Goal: Task Accomplishment & Management: Use online tool/utility

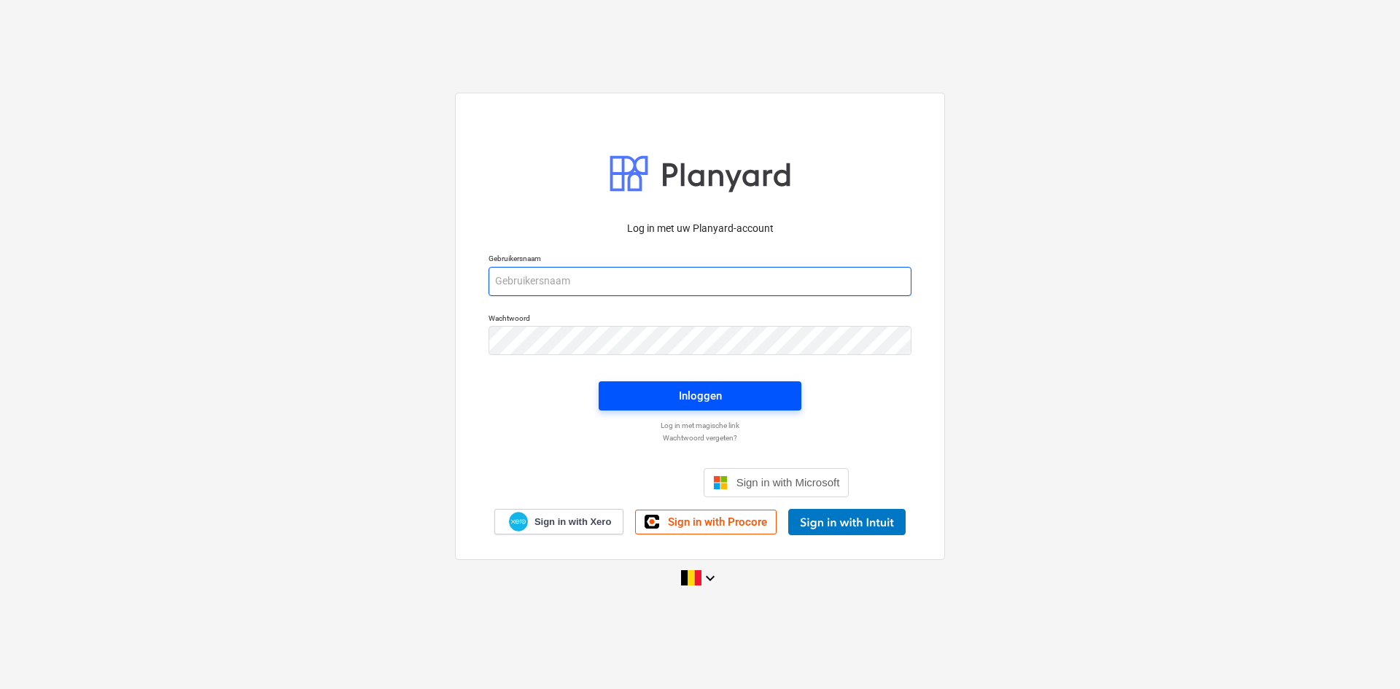
type input "[EMAIL_ADDRESS][DOMAIN_NAME]"
click at [740, 394] on span "Inloggen" at bounding box center [700, 395] width 168 height 19
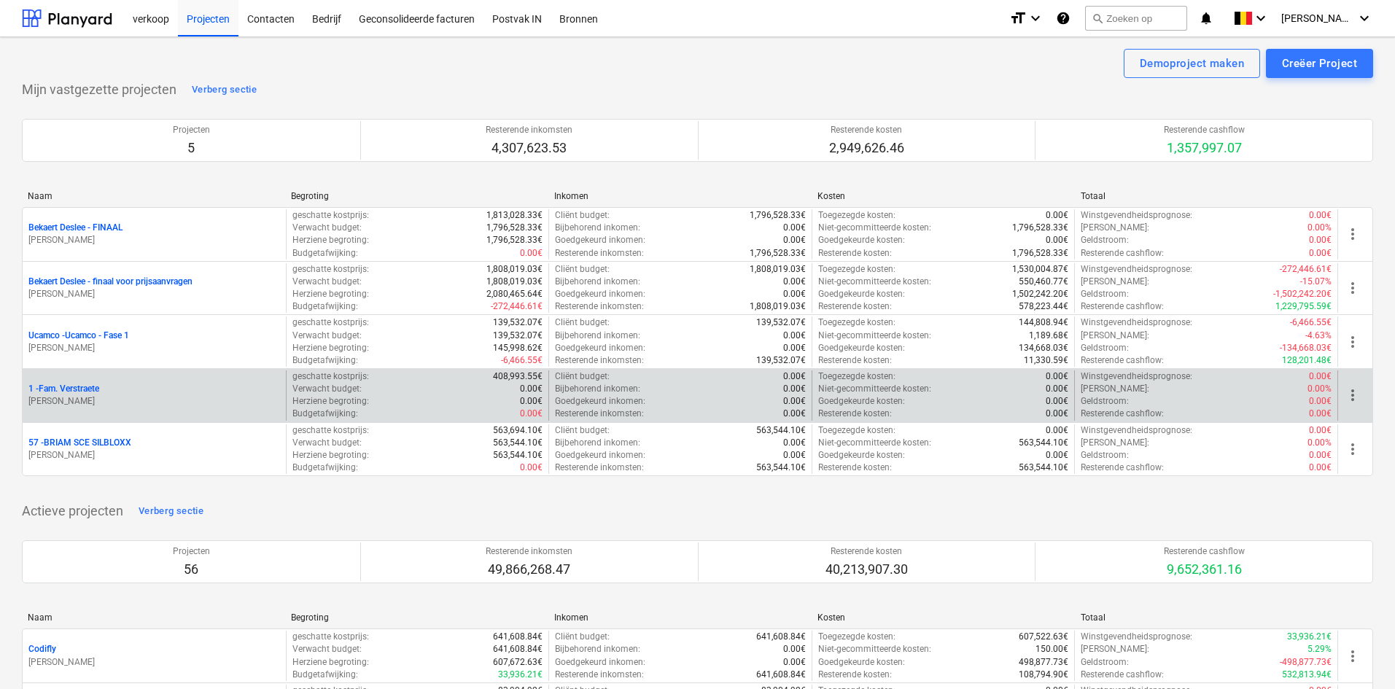
click at [104, 402] on p "[PERSON_NAME]" at bounding box center [154, 401] width 252 height 12
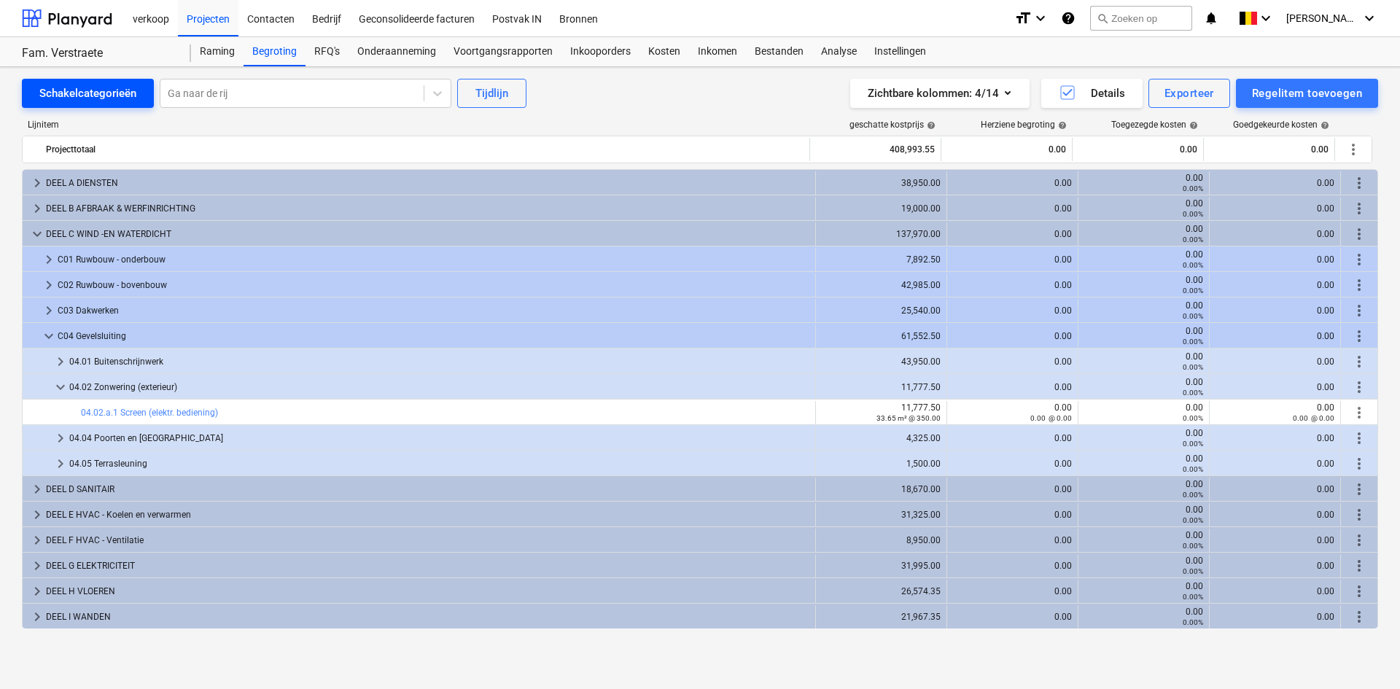
click at [71, 95] on div "Schakelcategorieën" at bounding box center [87, 93] width 97 height 19
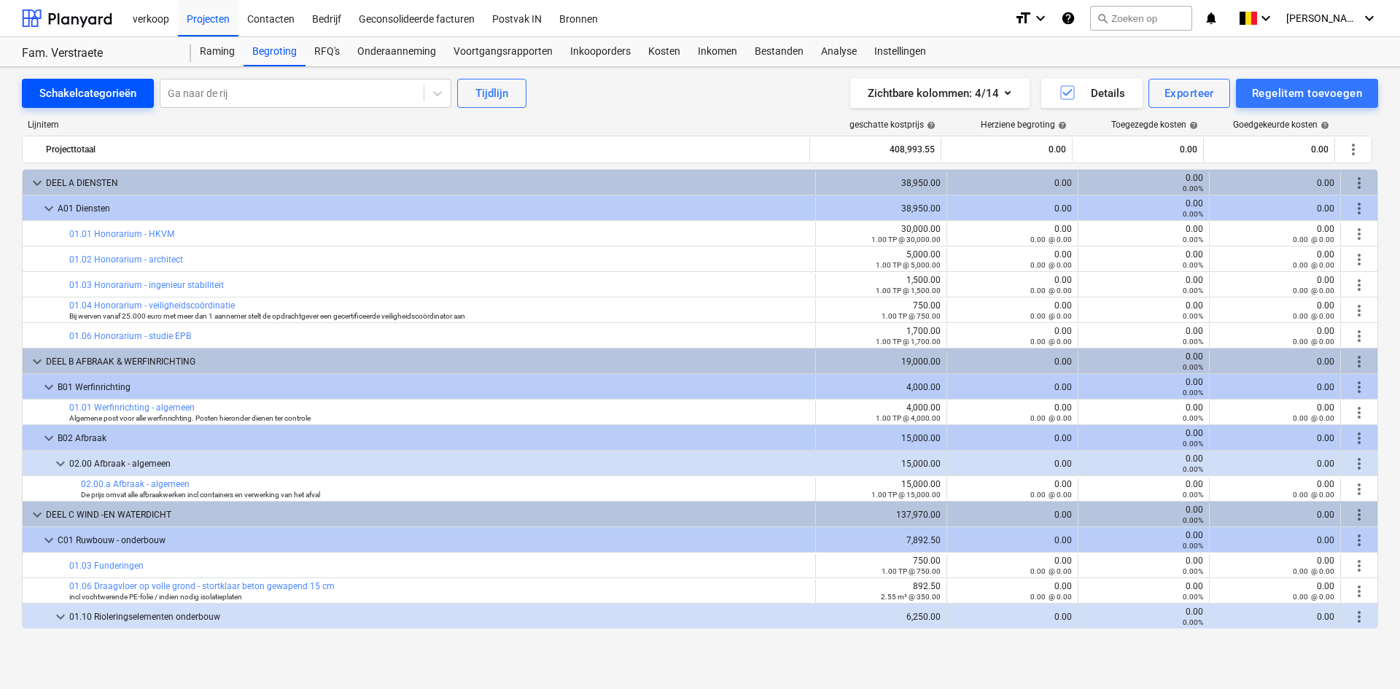
click at [71, 95] on div "Schakelcategorieën" at bounding box center [87, 93] width 97 height 19
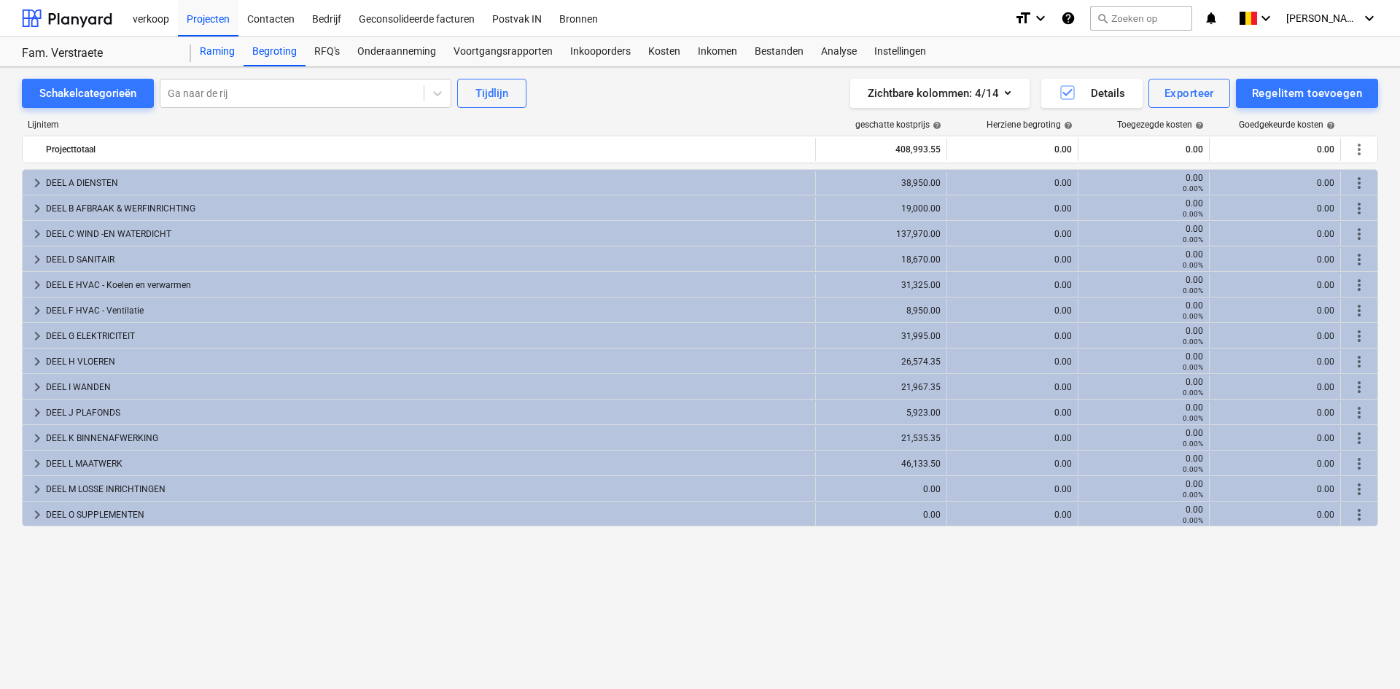
click at [226, 44] on div "Raming" at bounding box center [217, 51] width 52 height 29
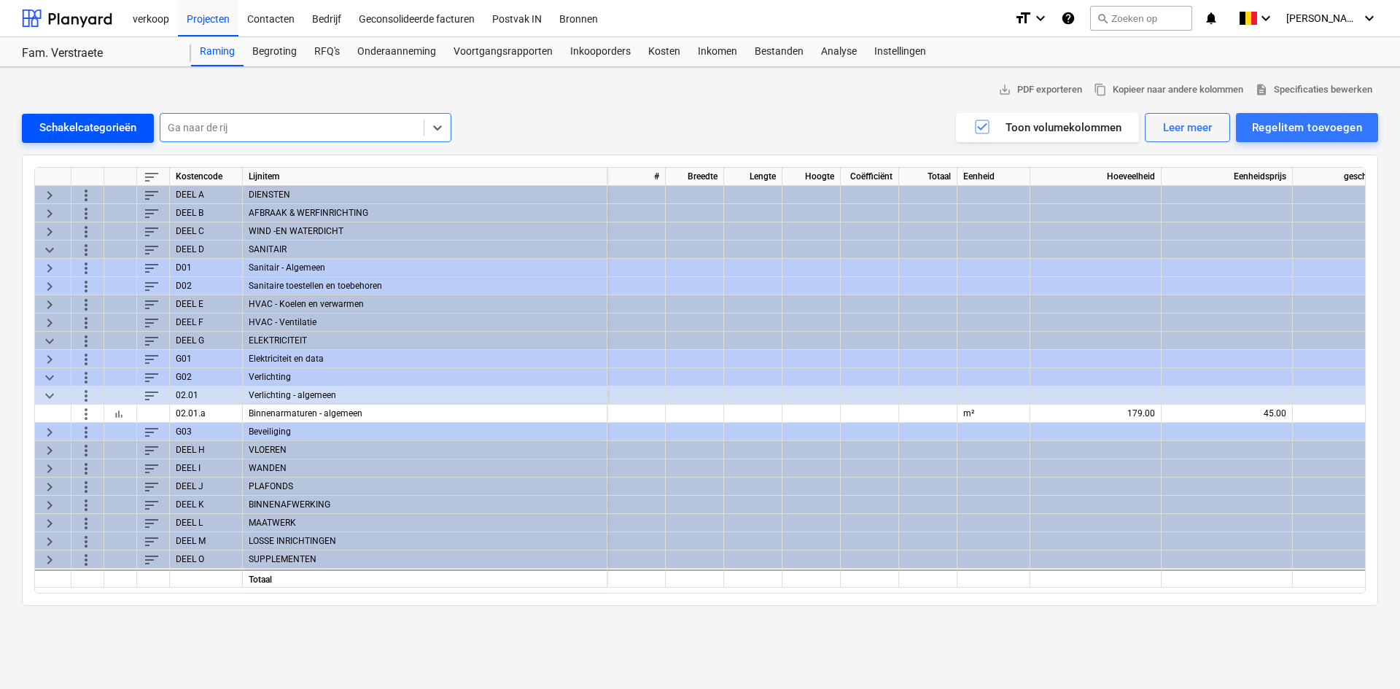
click at [88, 133] on div "Schakelcategorieën" at bounding box center [87, 127] width 97 height 19
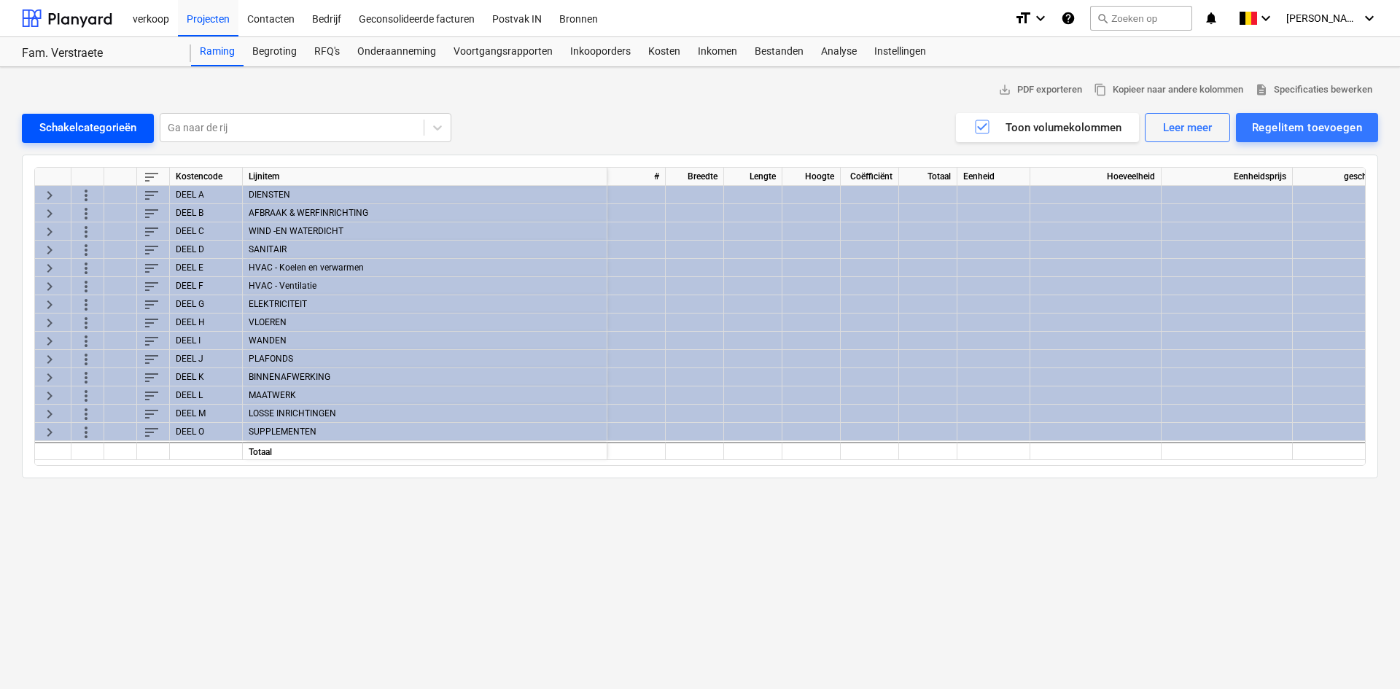
click at [88, 133] on div "Schakelcategorieën" at bounding box center [87, 127] width 97 height 19
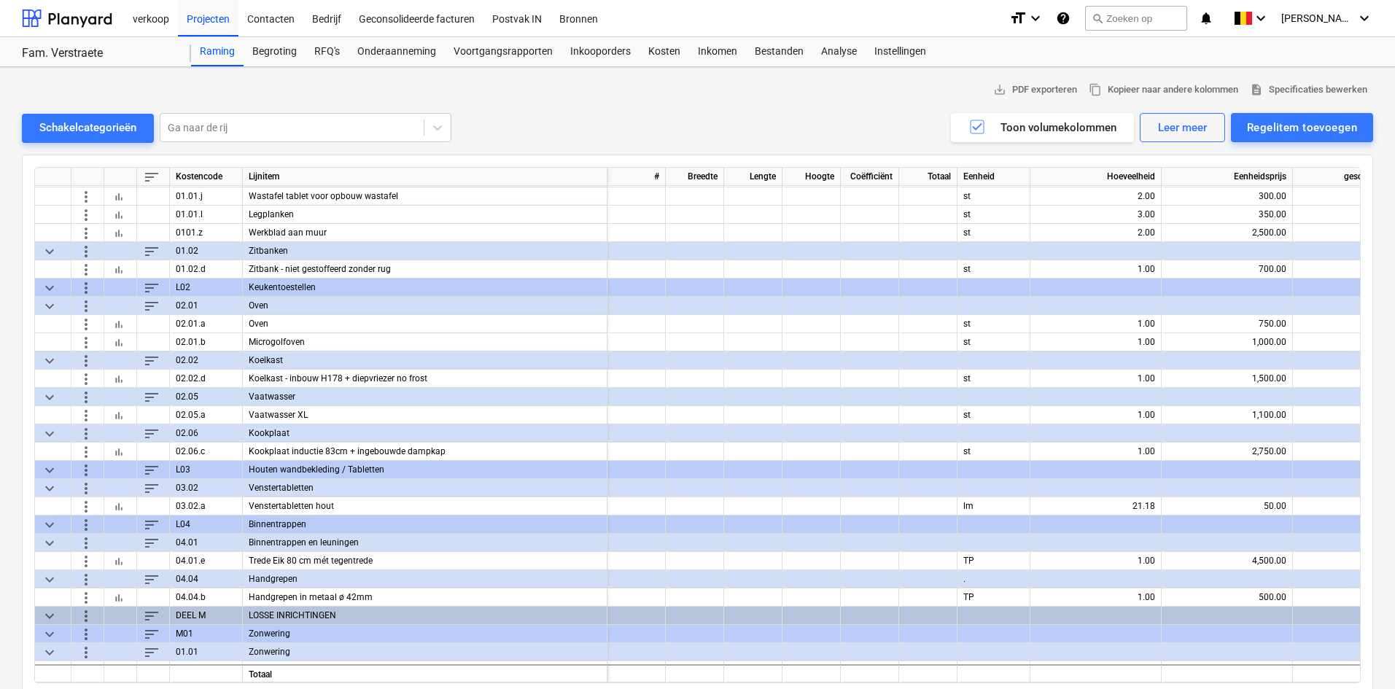
scroll to position [3864, 0]
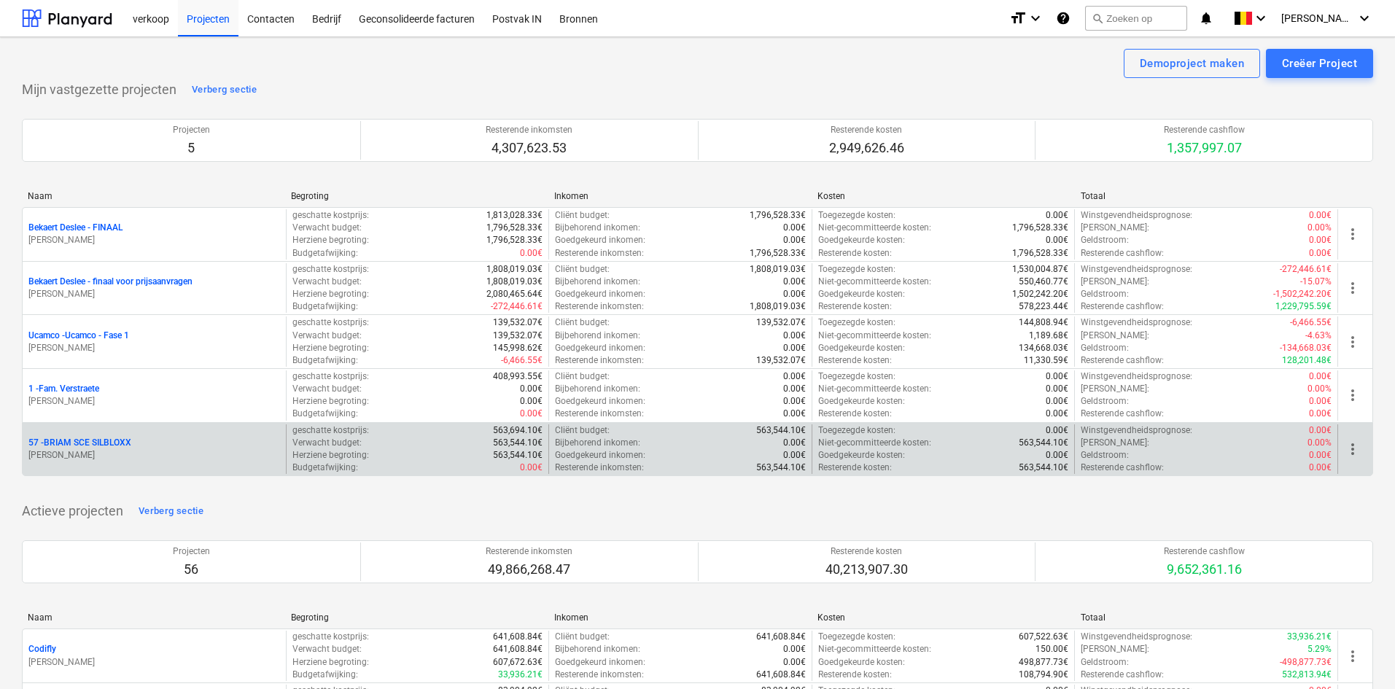
click at [127, 435] on div "57 - BRIAM SCE SILBLOXX S. Mestdagh" at bounding box center [154, 449] width 263 height 50
click at [113, 443] on p "57 - BRIAM SCE SILBLOXX" at bounding box center [79, 443] width 103 height 12
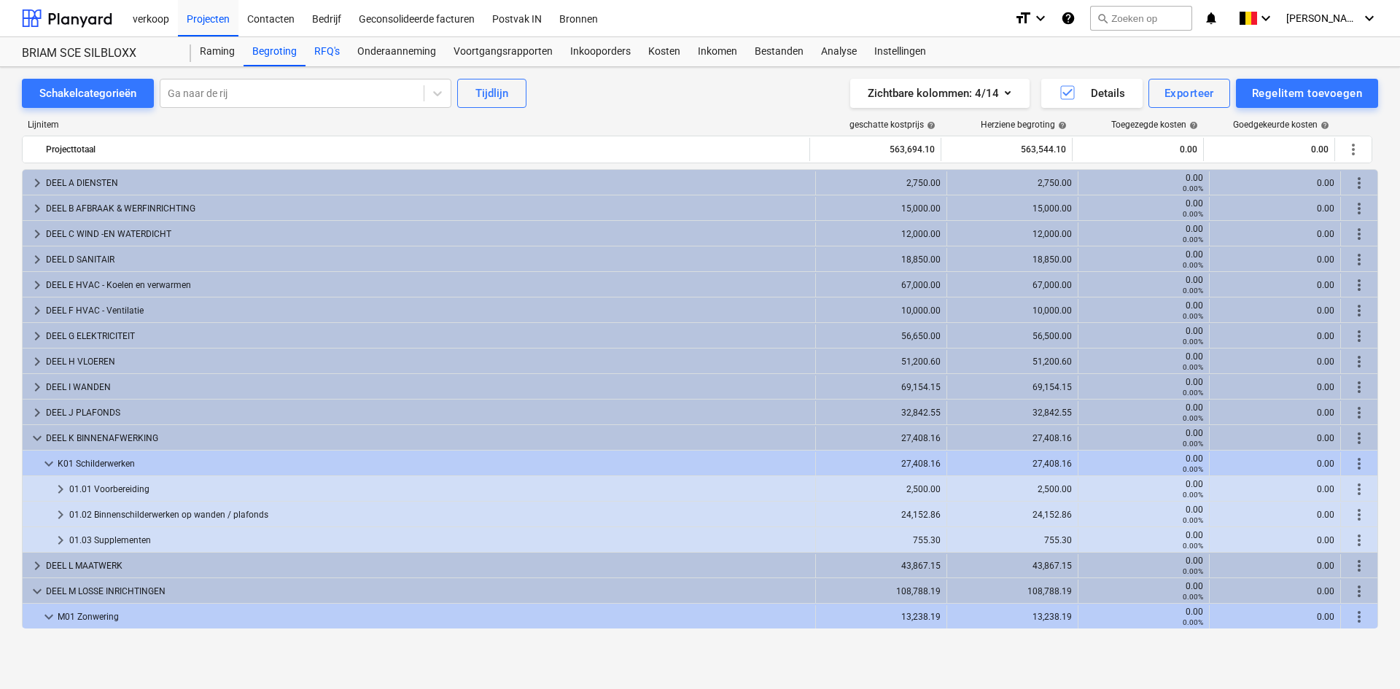
click at [319, 52] on div "RFQ's" at bounding box center [327, 51] width 43 height 29
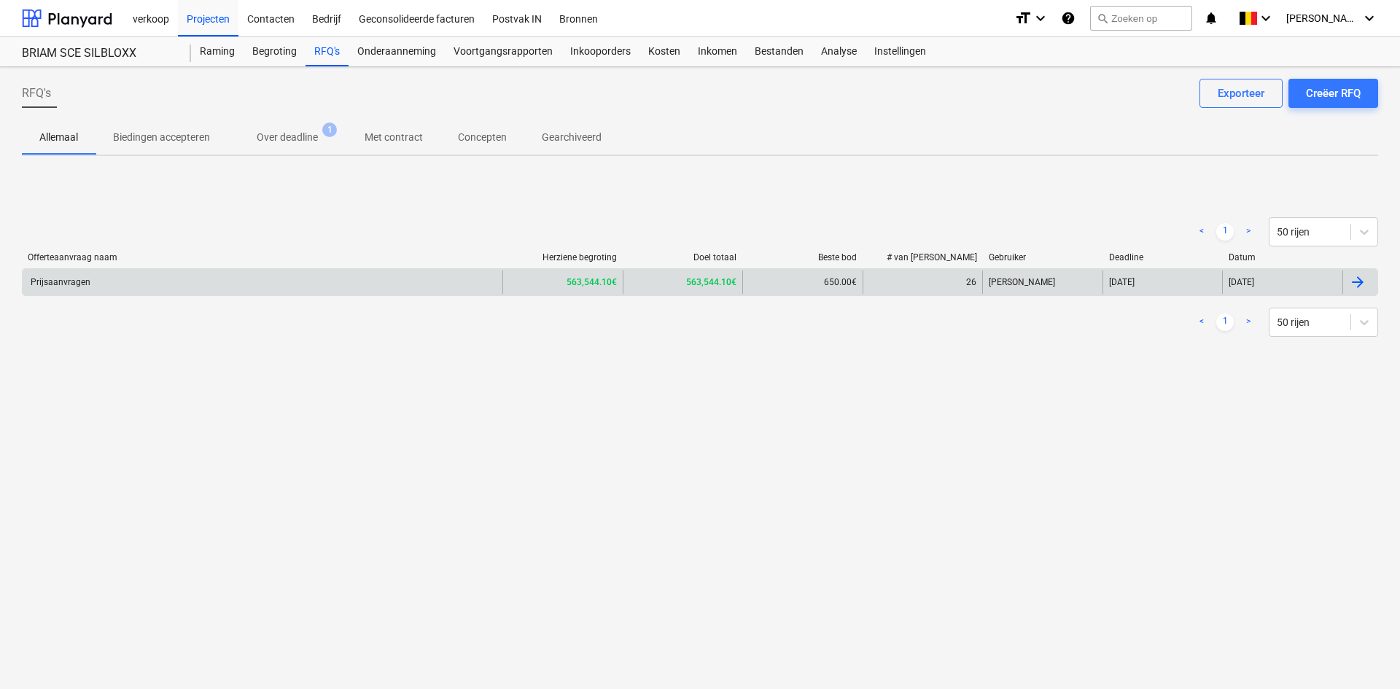
click at [132, 282] on div "Prijsaanvragen" at bounding box center [263, 282] width 480 height 23
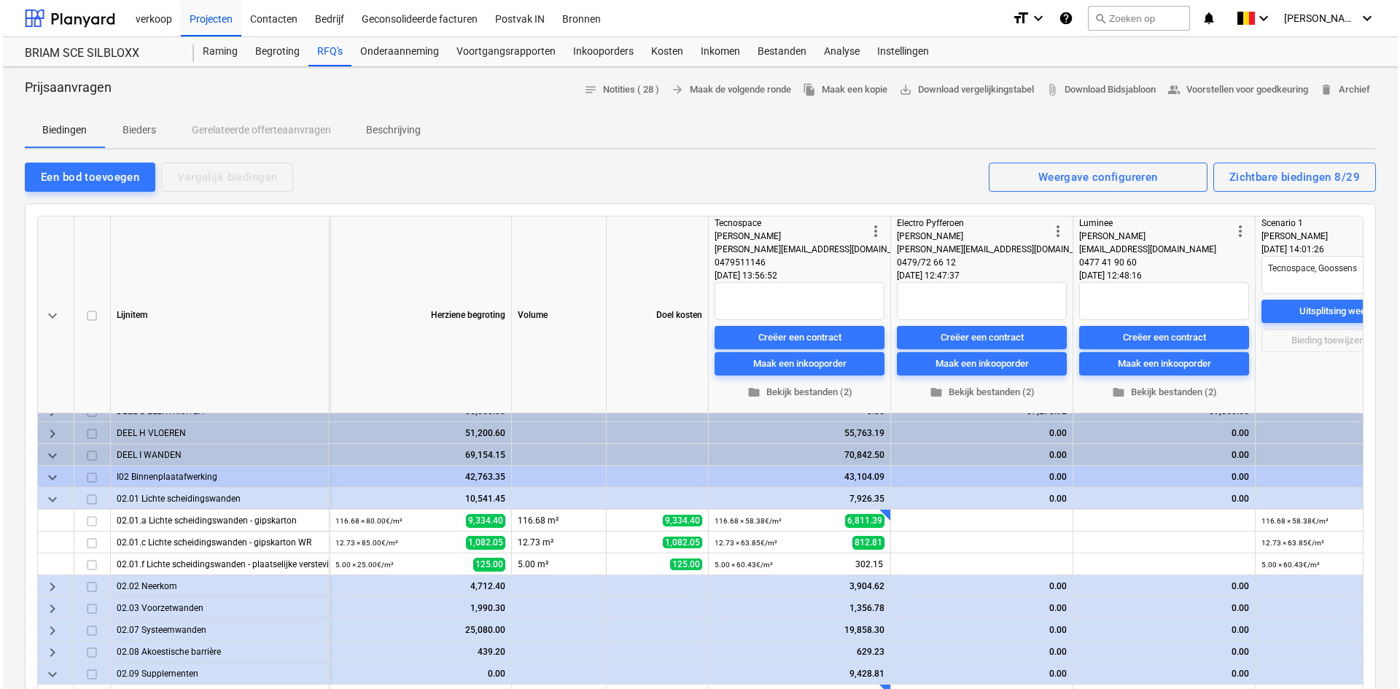
scroll to position [146, 0]
click at [1301, 181] on div "Zichtbare biedingen 8/29" at bounding box center [1291, 177] width 131 height 19
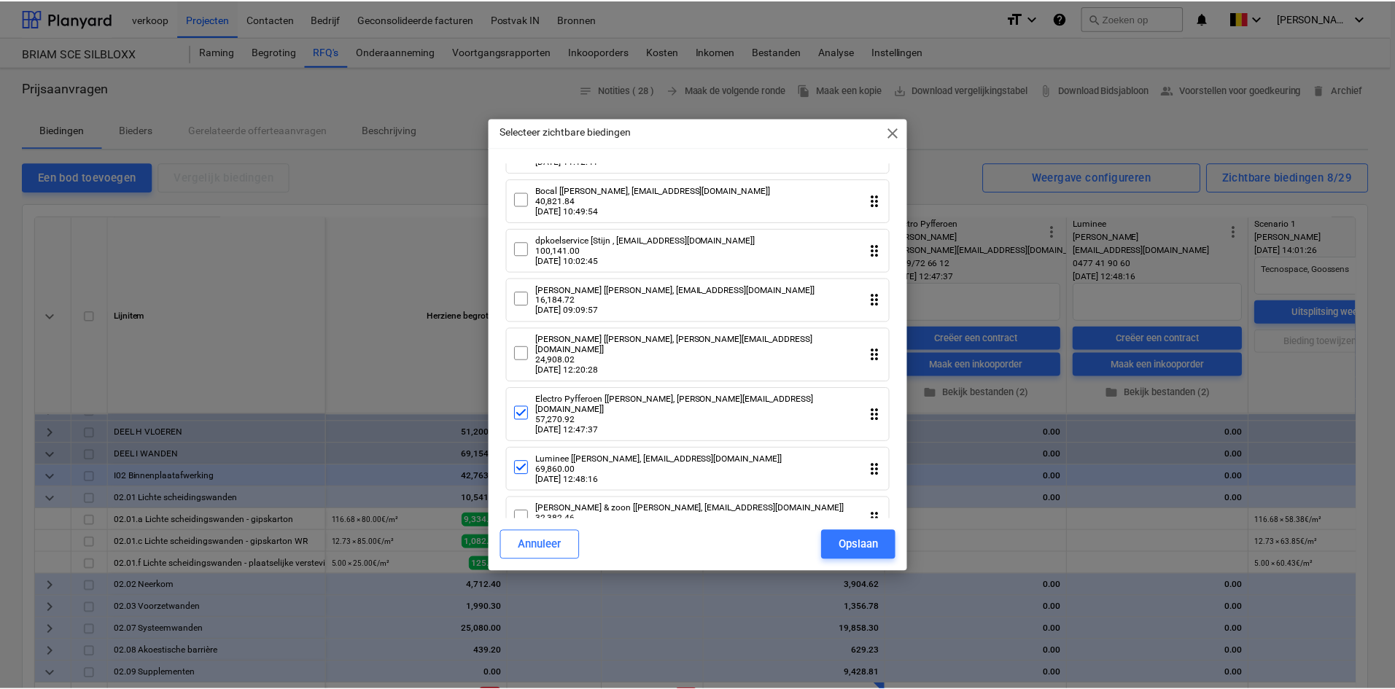
scroll to position [729, 0]
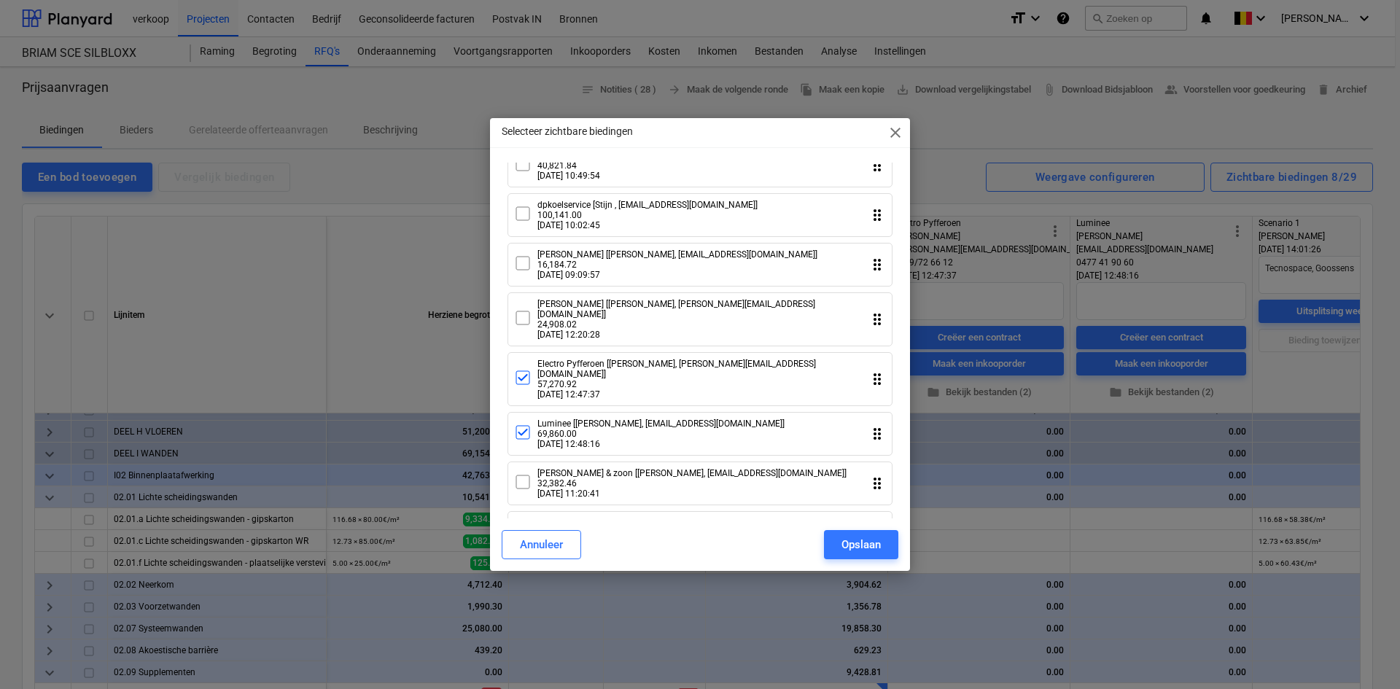
click at [525, 309] on icon at bounding box center [522, 317] width 17 height 17
click at [524, 369] on icon at bounding box center [522, 377] width 17 height 17
click at [521, 424] on icon at bounding box center [522, 432] width 17 height 17
click at [871, 542] on div "Opslaan" at bounding box center [860, 544] width 39 height 19
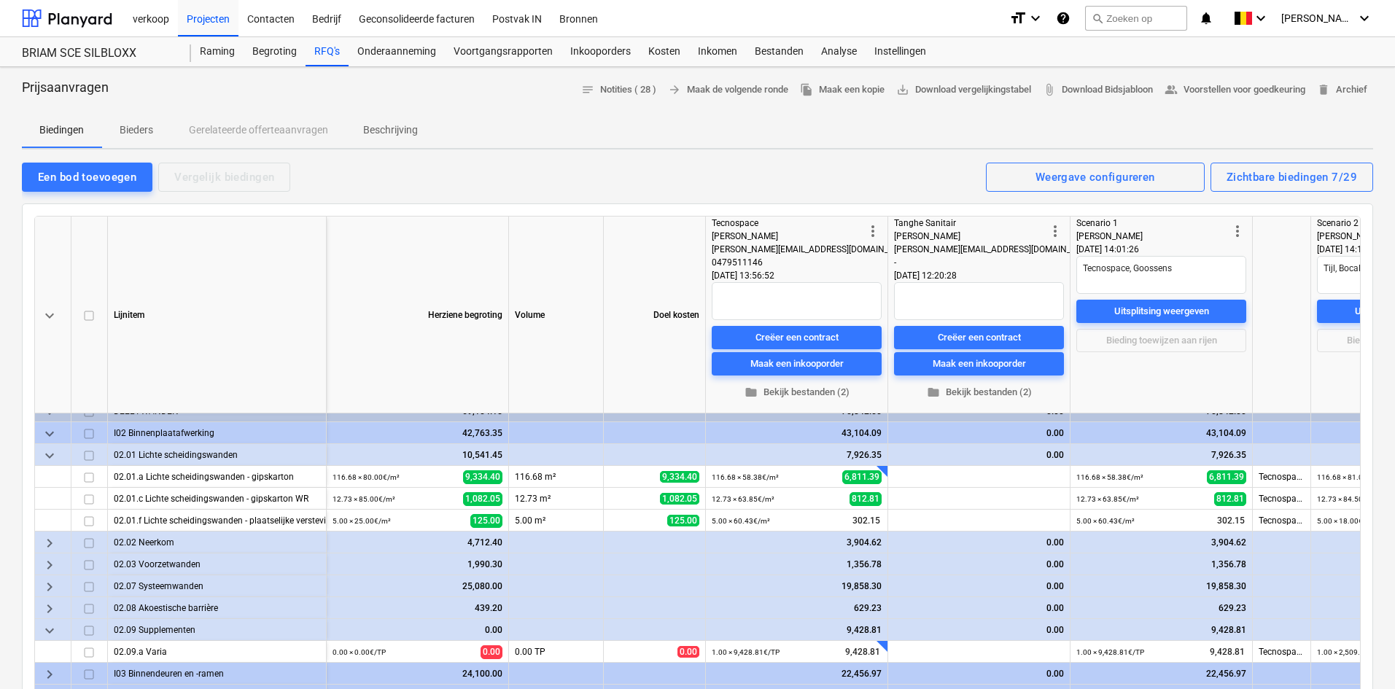
scroll to position [230, 0]
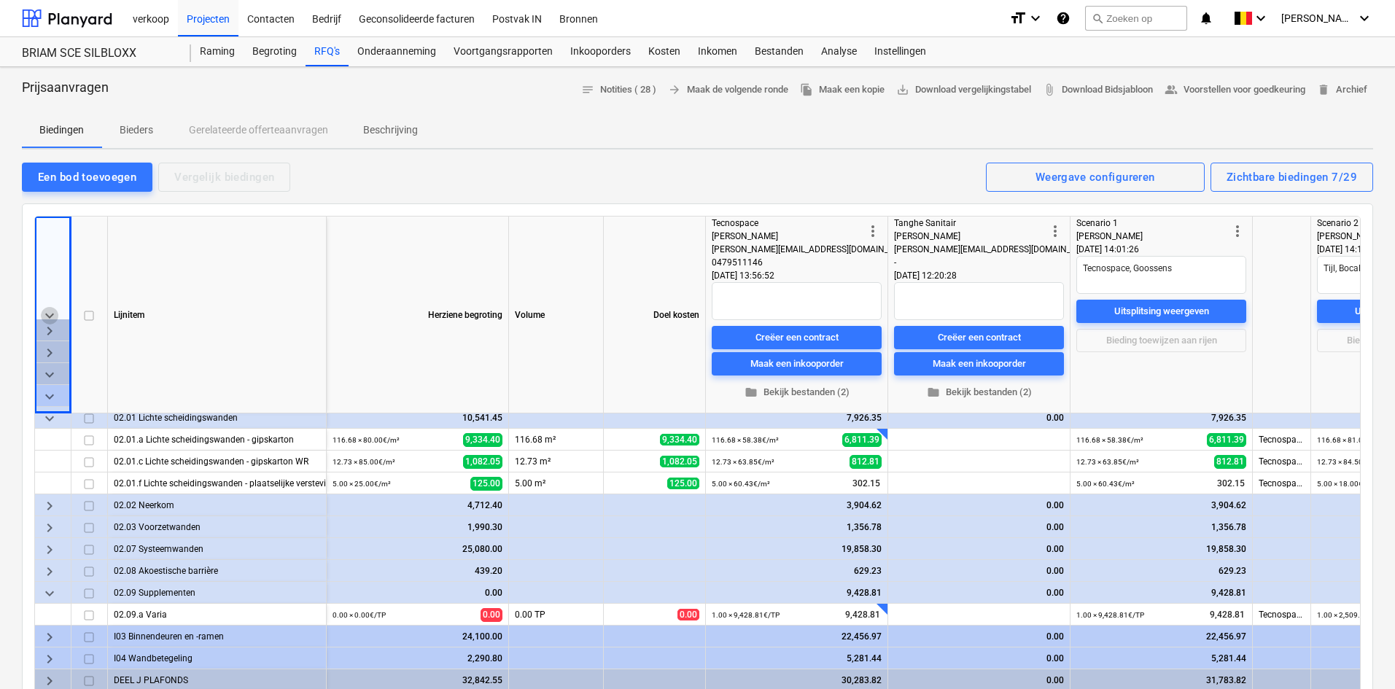
click at [47, 311] on span "keyboard_arrow_down" at bounding box center [49, 315] width 17 height 17
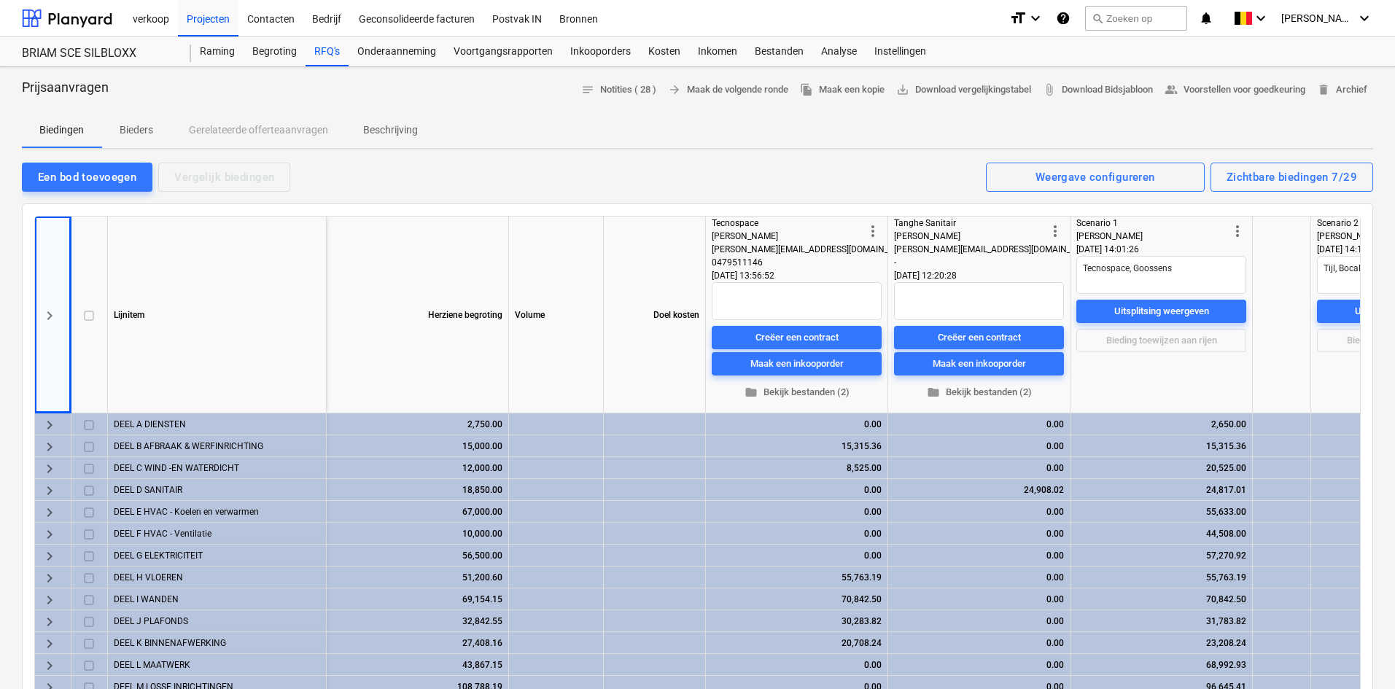
click at [47, 311] on span "keyboard_arrow_right" at bounding box center [49, 315] width 17 height 17
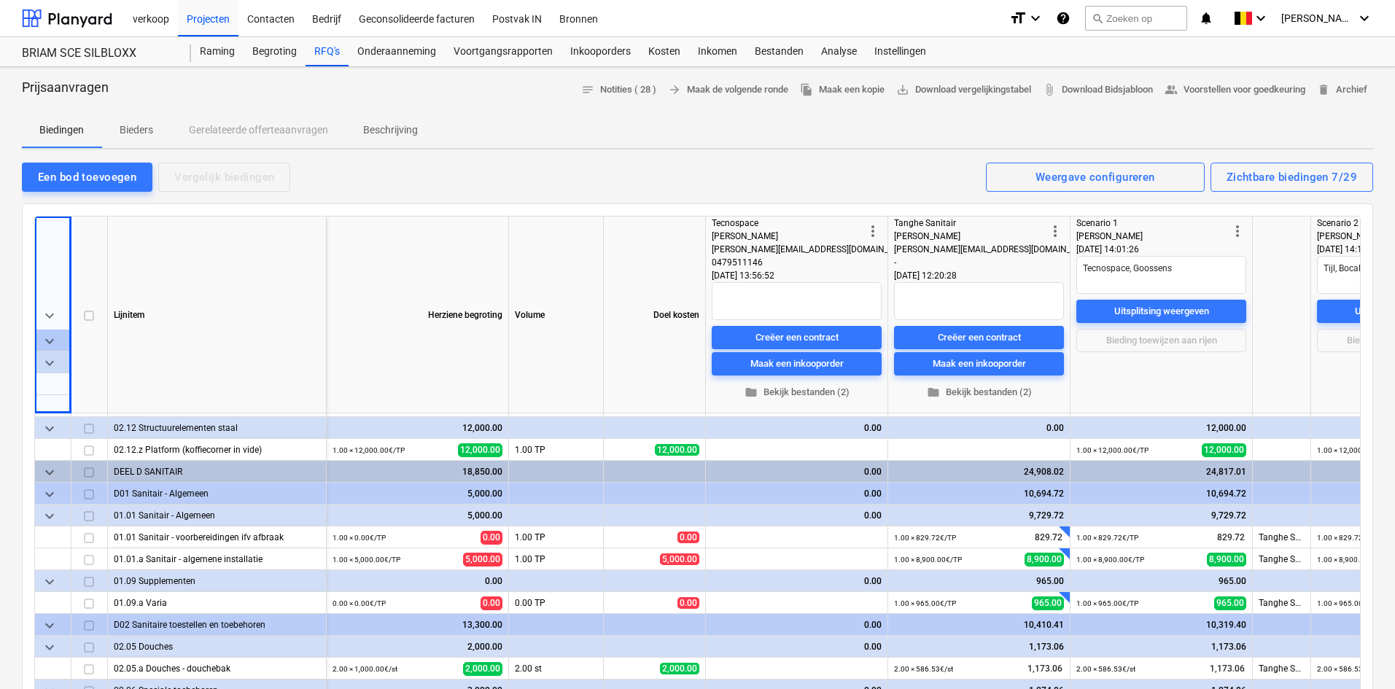
scroll to position [437, 0]
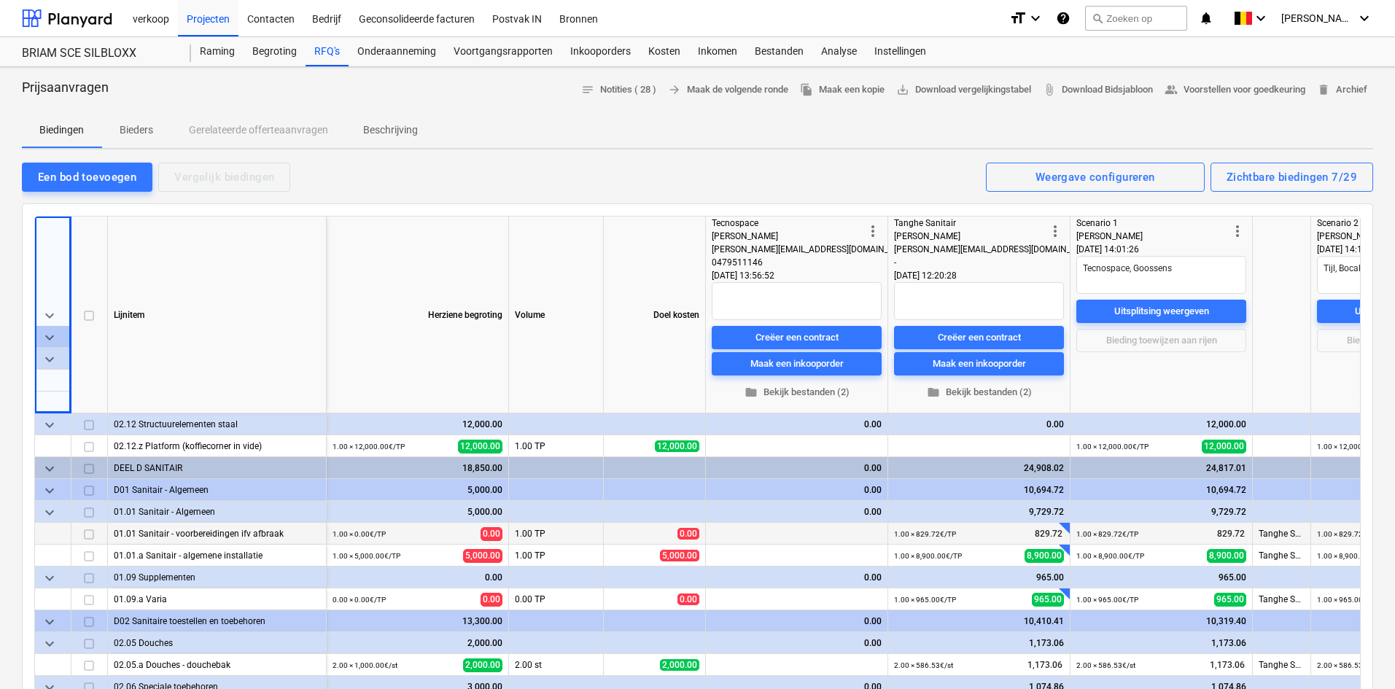
click at [1065, 526] on div at bounding box center [1071, 520] width 15 height 15
click at [1066, 550] on div at bounding box center [1064, 550] width 11 height 11
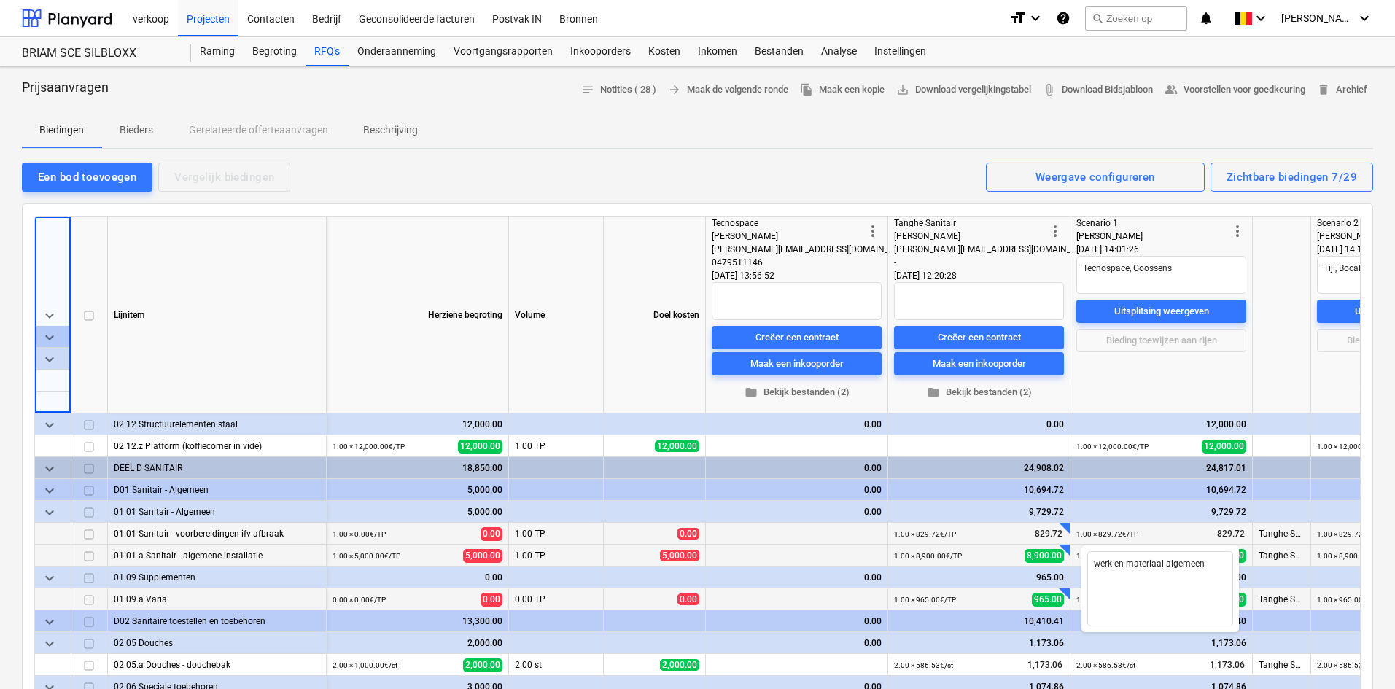
click at [1067, 590] on div at bounding box center [1071, 585] width 15 height 15
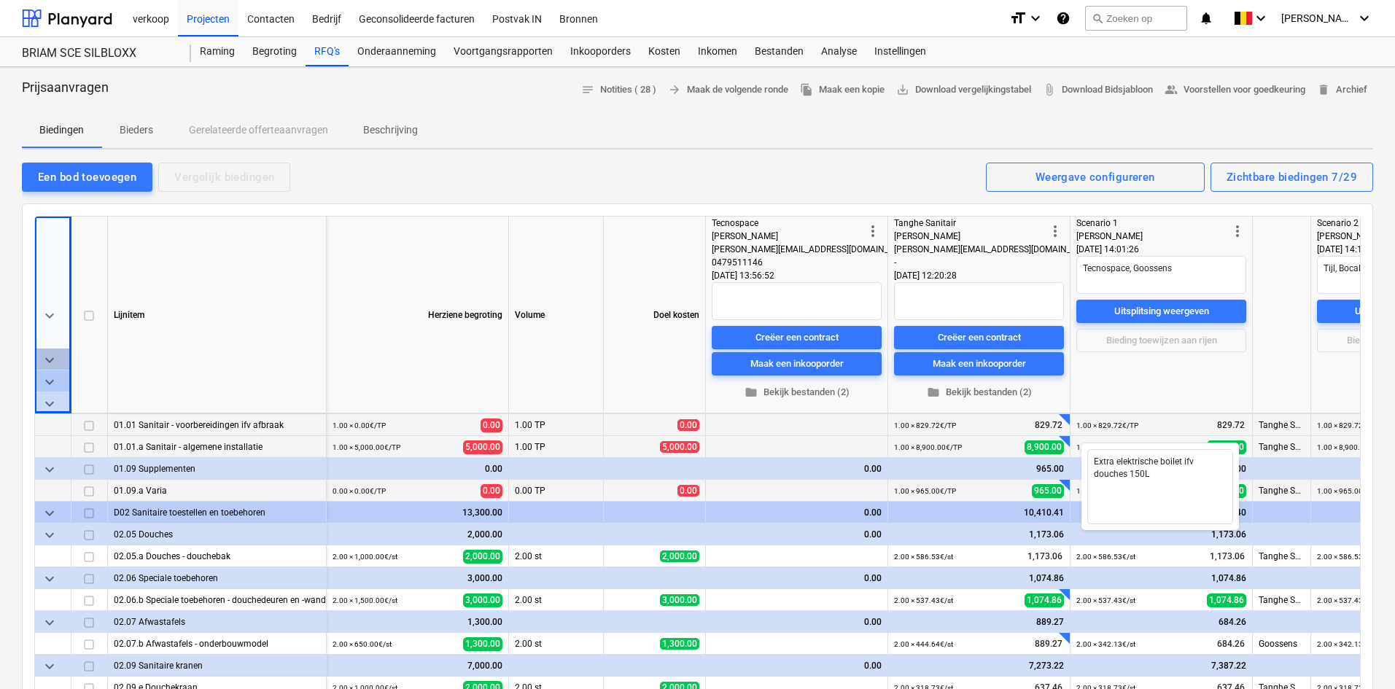
scroll to position [583, 0]
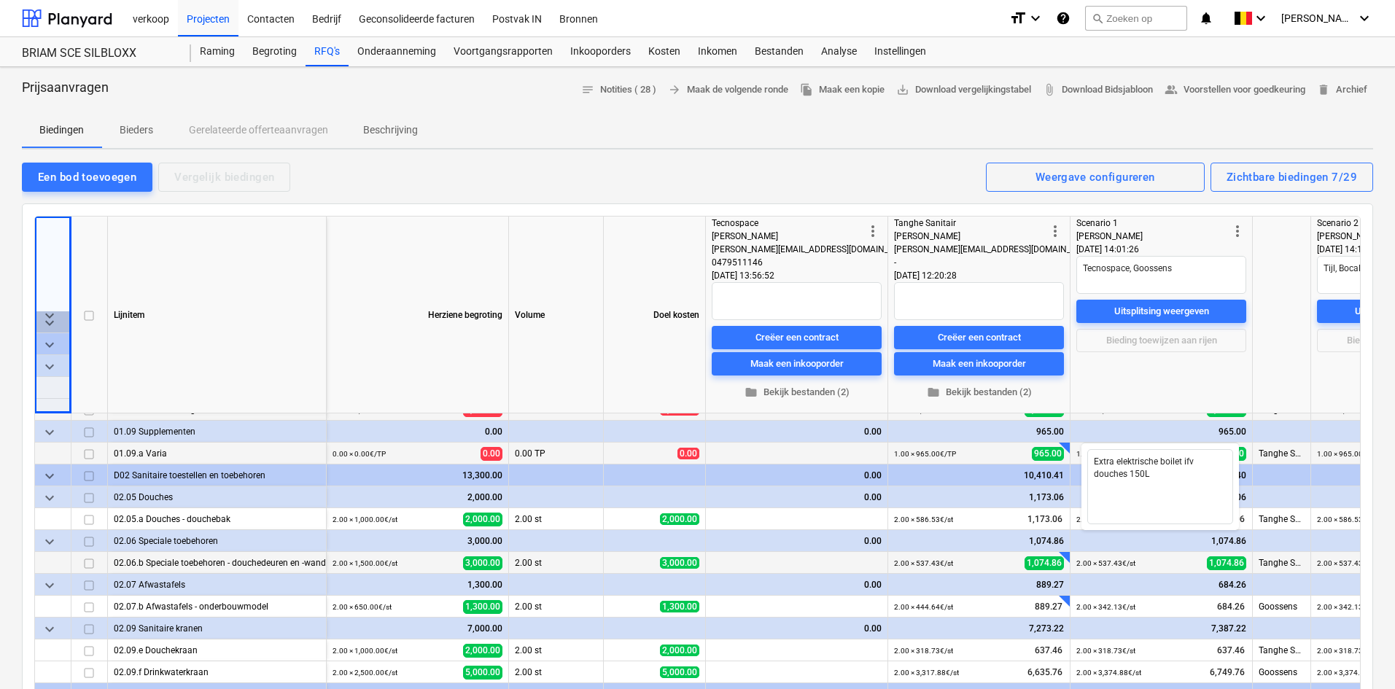
click at [1067, 553] on div at bounding box center [1071, 549] width 15 height 15
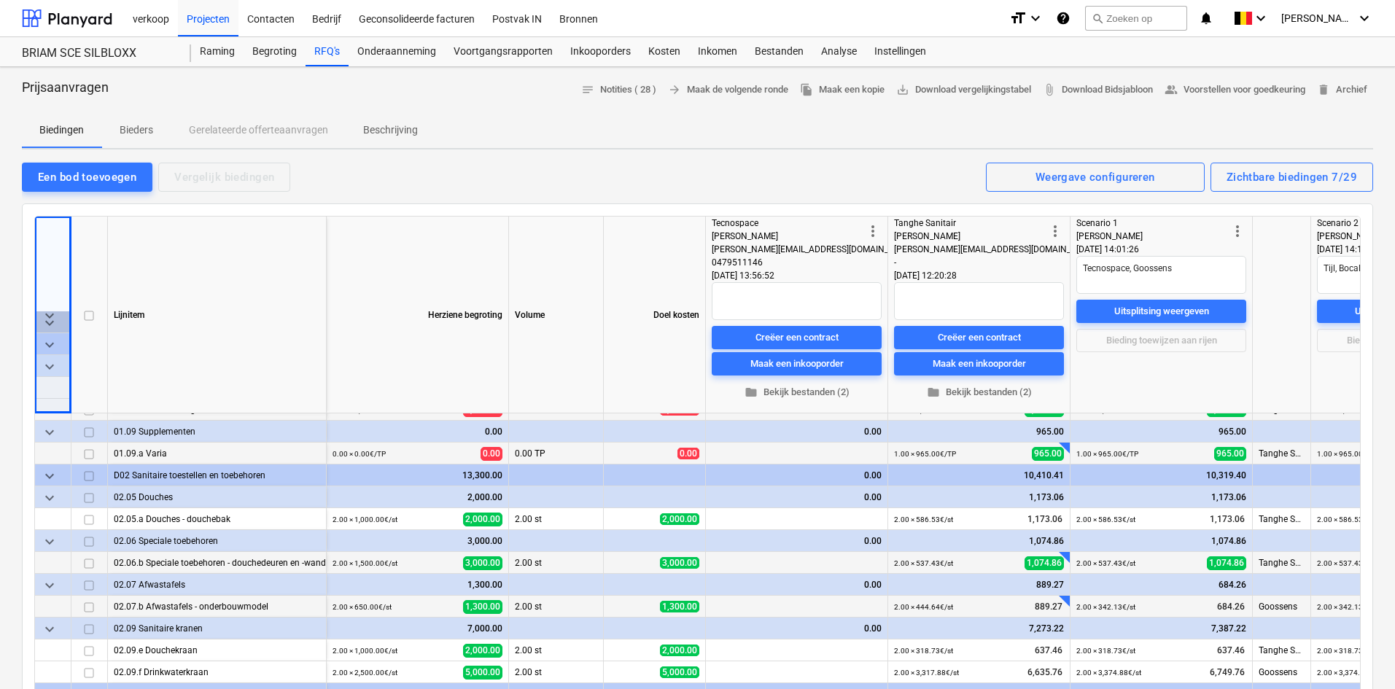
click at [1064, 597] on div at bounding box center [1071, 592] width 15 height 15
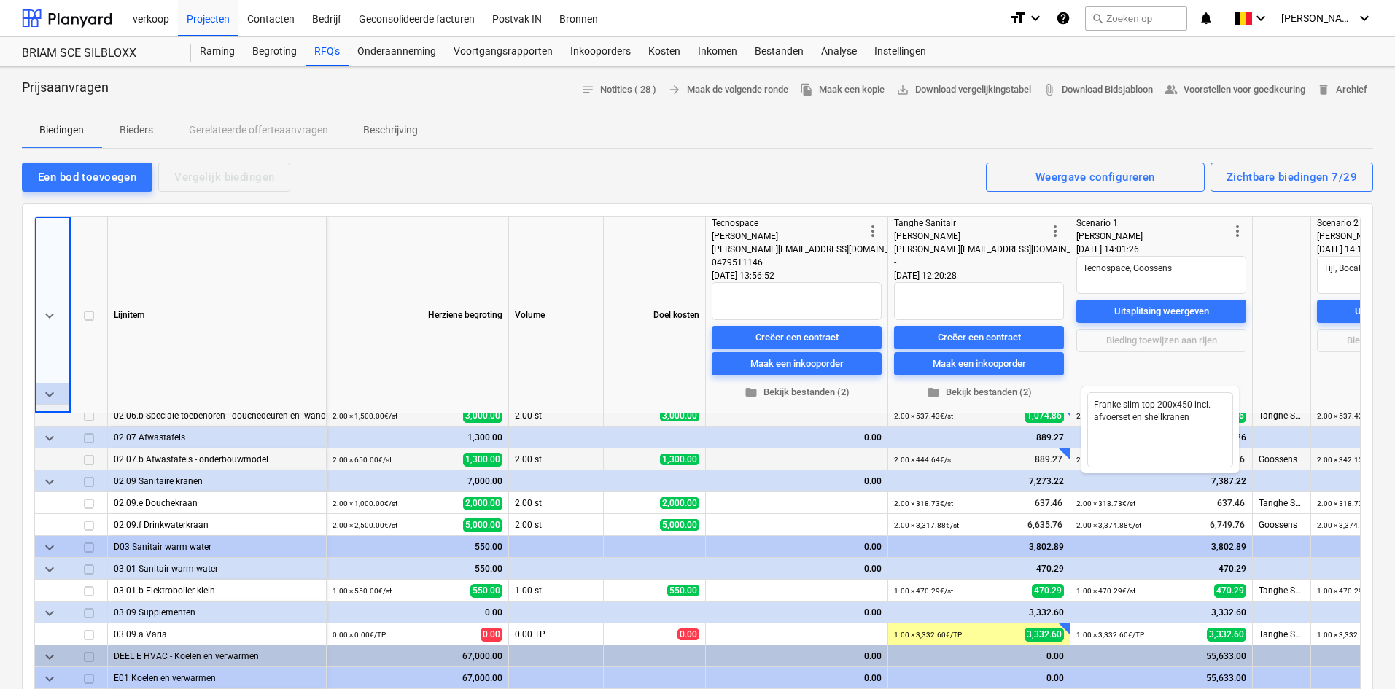
scroll to position [802, 0]
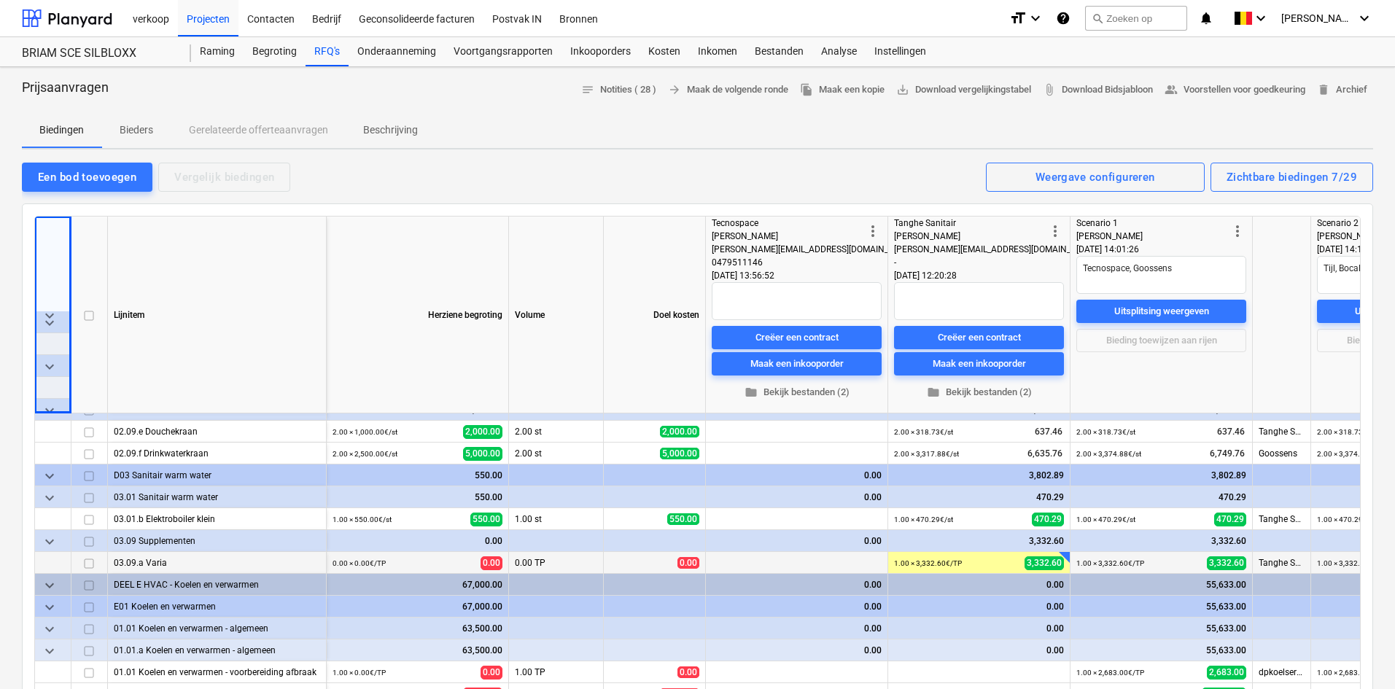
click at [1065, 552] on div at bounding box center [1071, 549] width 15 height 15
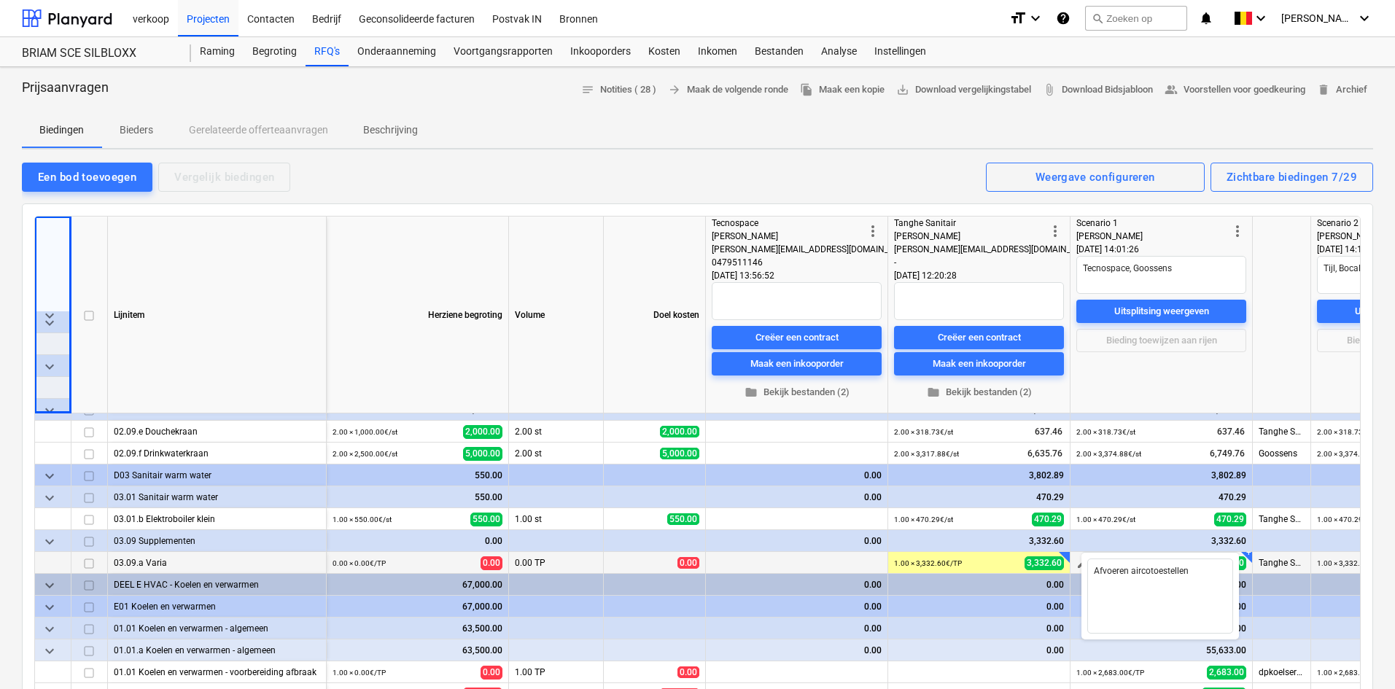
click at [1078, 559] on span "edit" at bounding box center [1082, 564] width 12 height 12
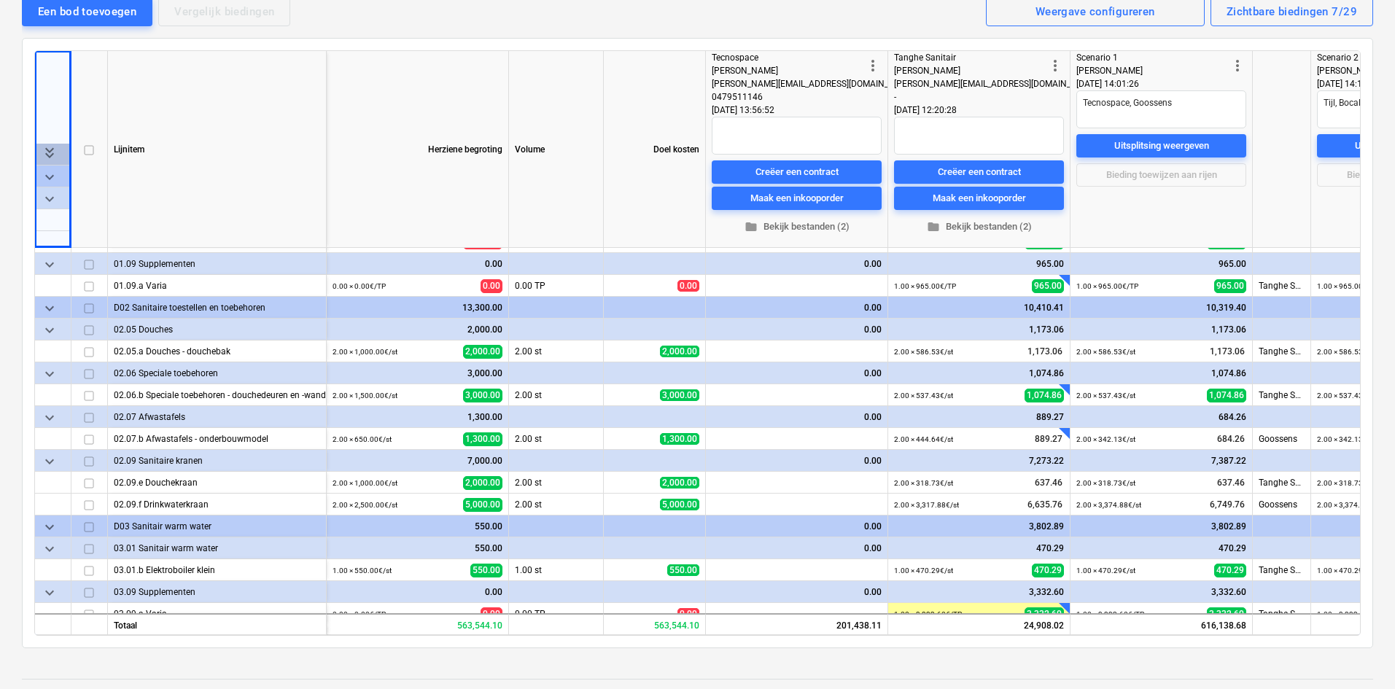
scroll to position [583, 0]
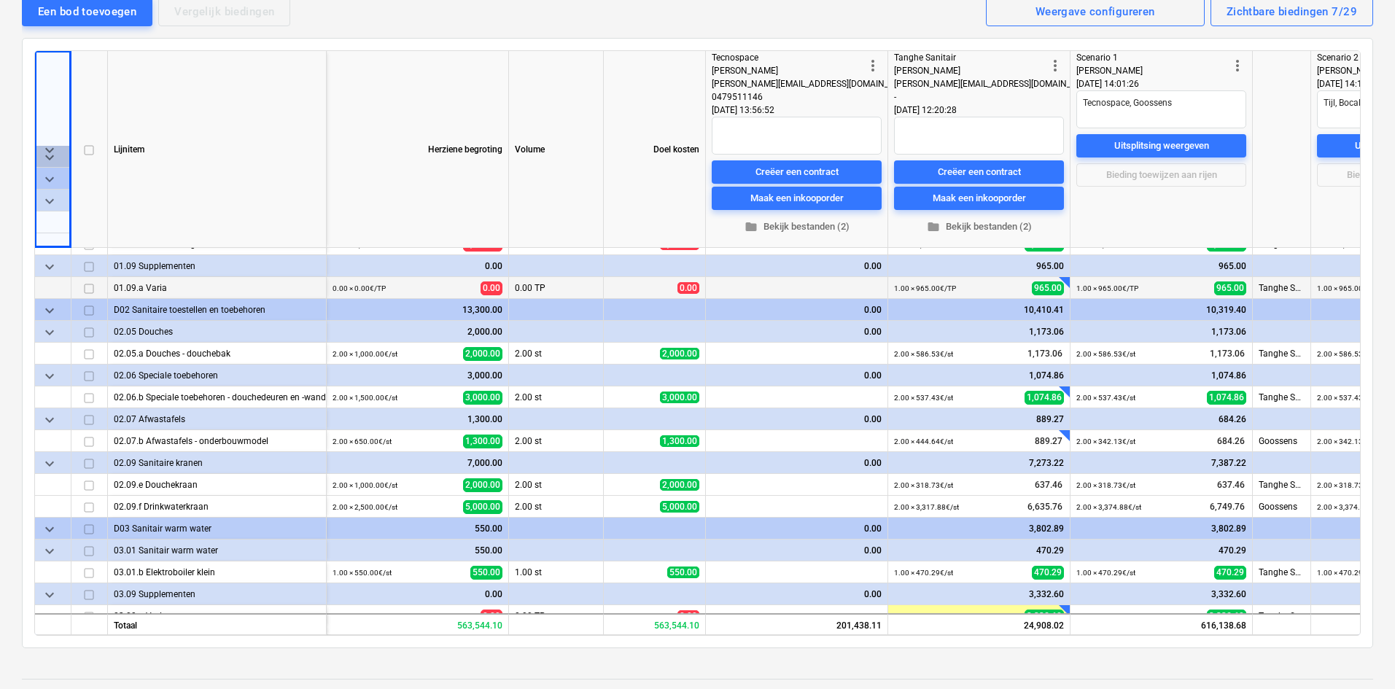
click at [1067, 280] on div at bounding box center [1071, 274] width 15 height 15
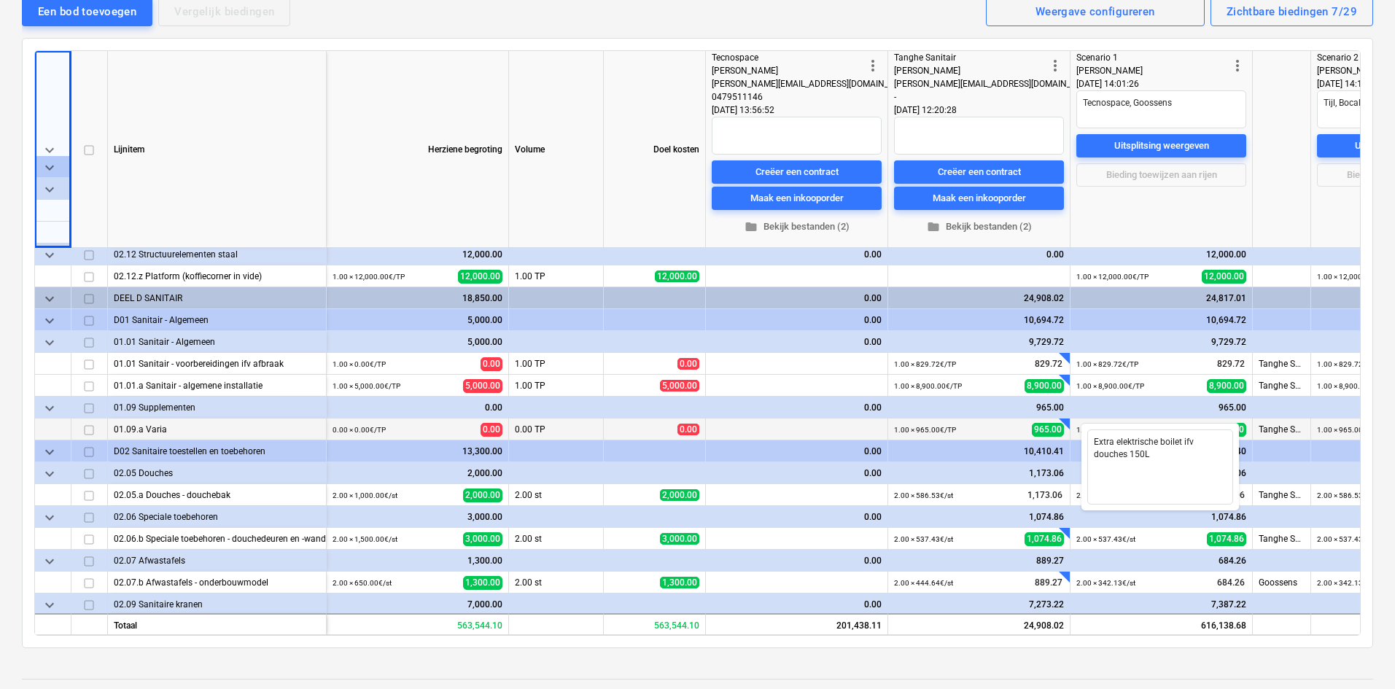
scroll to position [437, 0]
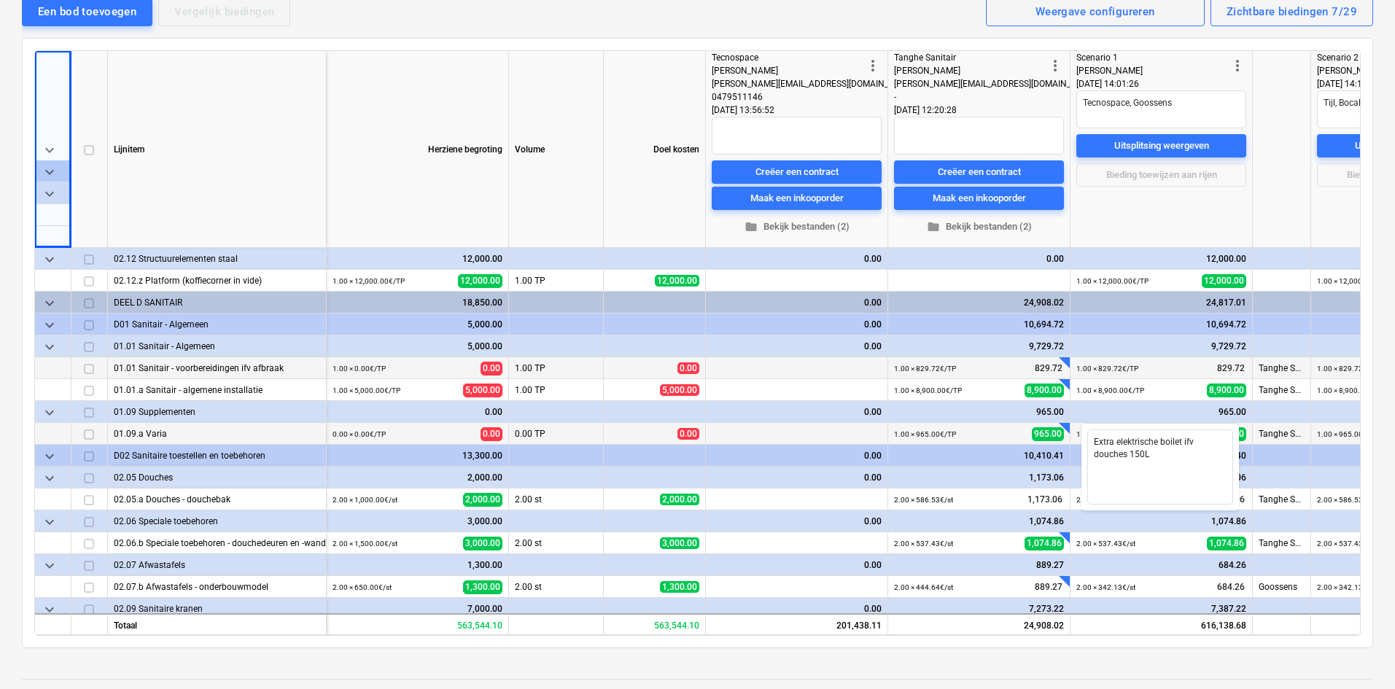
click at [1065, 362] on div at bounding box center [1064, 362] width 11 height 11
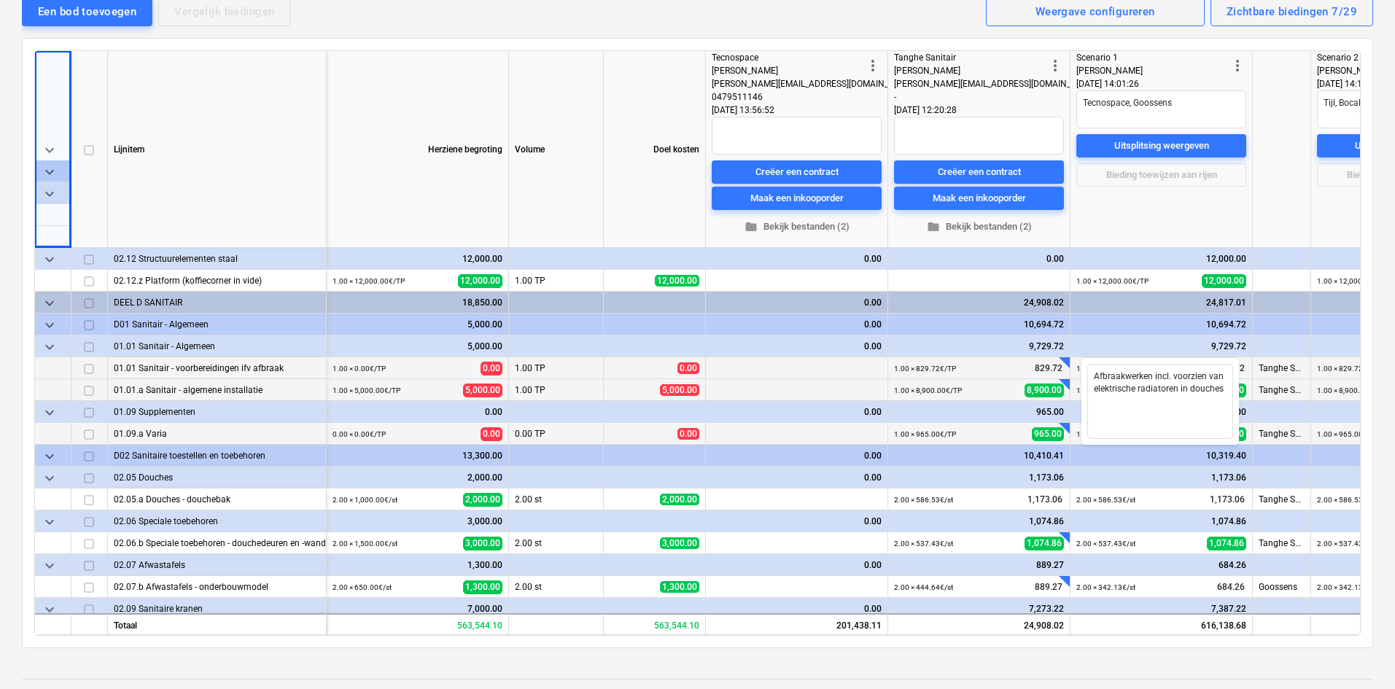
click at [1065, 384] on div at bounding box center [1064, 384] width 11 height 11
click at [1064, 424] on div at bounding box center [1071, 420] width 15 height 15
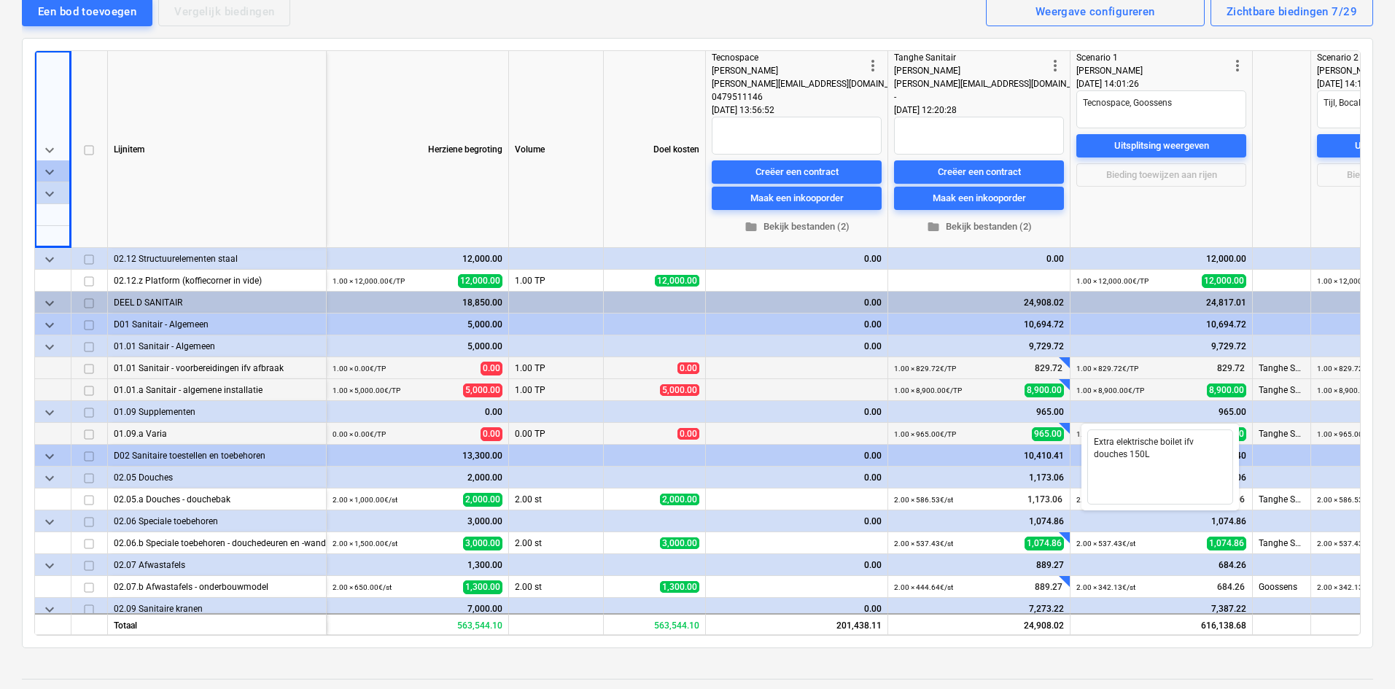
type textarea "x"
